Goal: Information Seeking & Learning: Learn about a topic

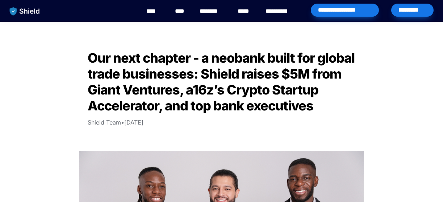
click at [219, 9] on link "********" at bounding box center [212, 11] width 26 height 9
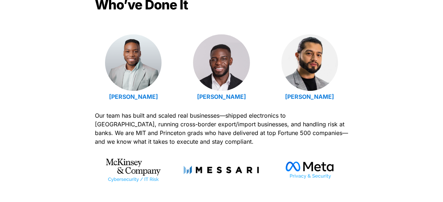
scroll to position [266, 0]
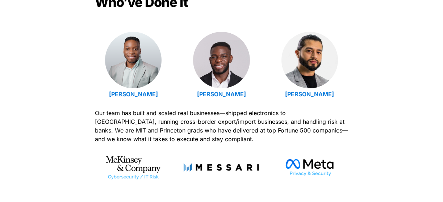
click at [142, 95] on strong "[PERSON_NAME]" at bounding box center [133, 93] width 49 height 7
click at [207, 94] on strong "[PERSON_NAME]" at bounding box center [221, 93] width 49 height 7
click at [315, 94] on strong "[PERSON_NAME]" at bounding box center [309, 93] width 49 height 7
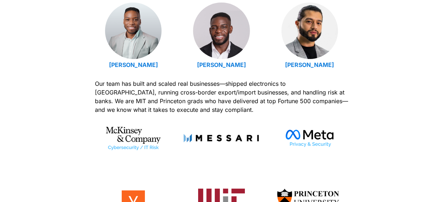
scroll to position [292, 0]
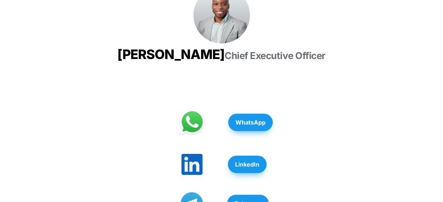
scroll to position [137, 0]
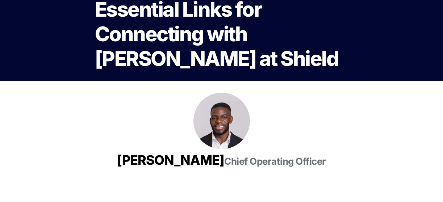
scroll to position [49, 0]
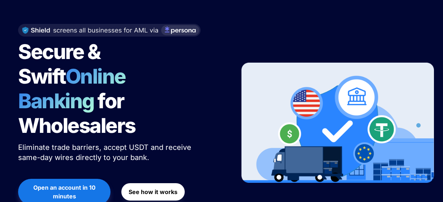
scroll to position [66, 0]
